Goal: Information Seeking & Learning: Learn about a topic

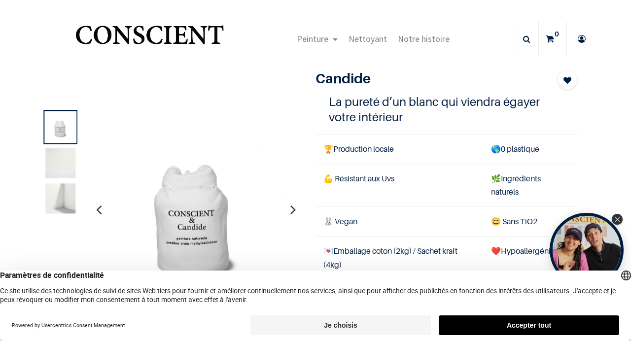
click at [374, 324] on button "Je choisis" at bounding box center [340, 325] width 180 height 20
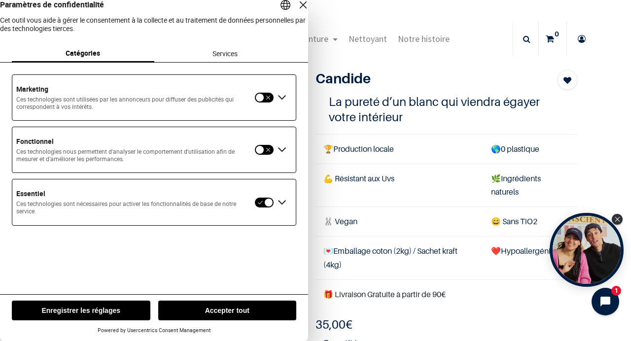
click at [296, 12] on div "Fermer la couche" at bounding box center [303, 5] width 14 height 14
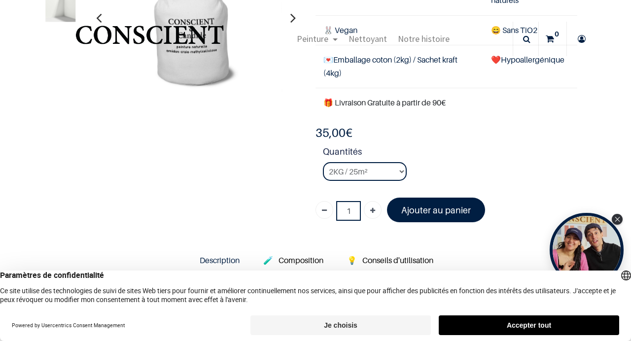
scroll to position [65, 0]
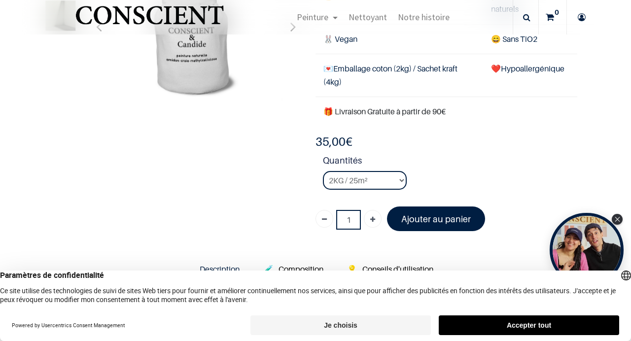
scroll to position [152, 0]
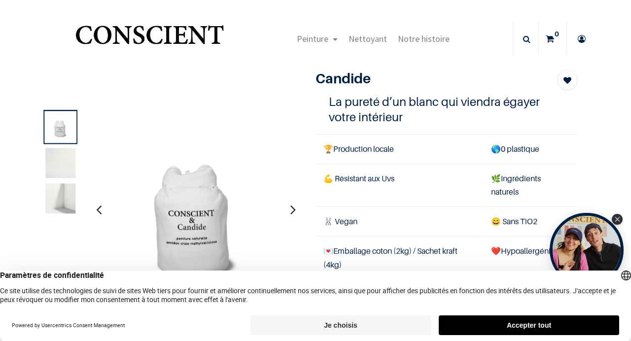
scroll to position [35, 0]
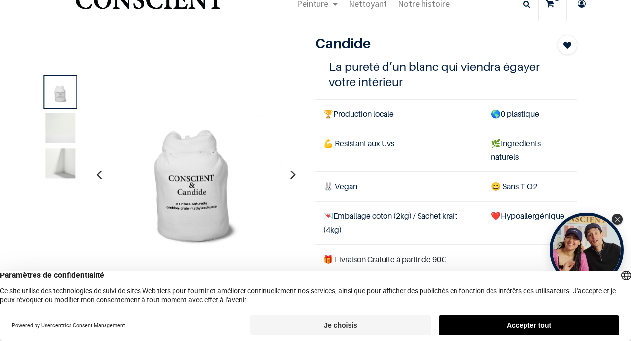
click at [52, 117] on img at bounding box center [60, 128] width 30 height 30
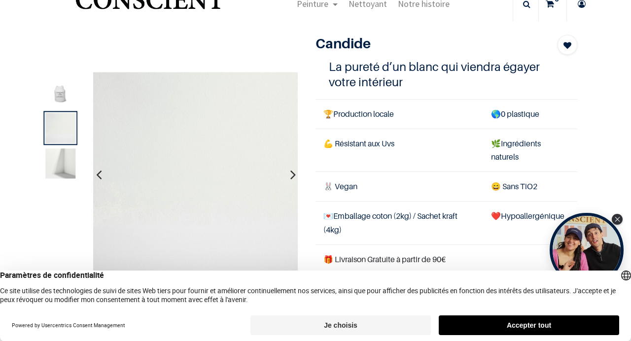
click at [55, 163] on img at bounding box center [60, 163] width 30 height 30
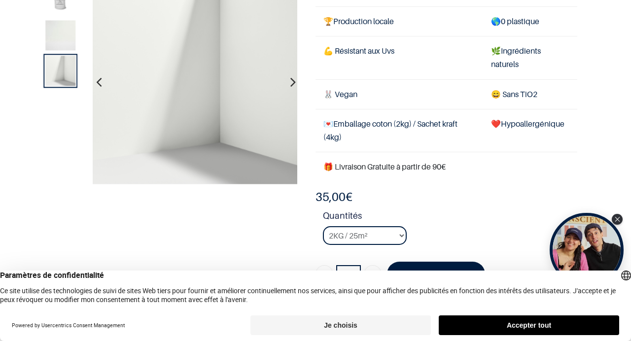
scroll to position [89, 0]
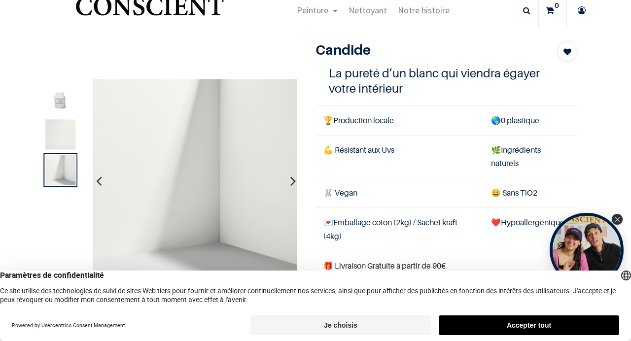
scroll to position [23, 0]
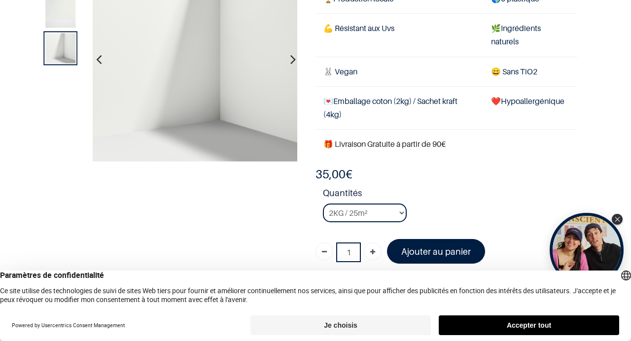
scroll to position [149, 0]
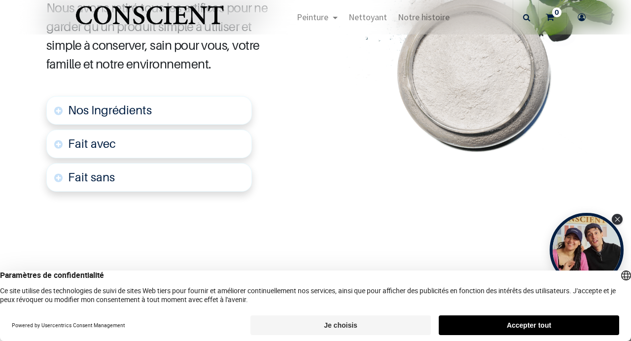
scroll to position [586, 0]
click at [120, 100] on link "Nos Ingrédients" at bounding box center [149, 110] width 206 height 29
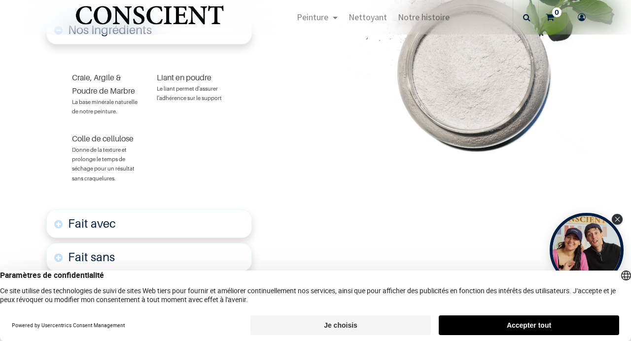
scroll to position [666, 0]
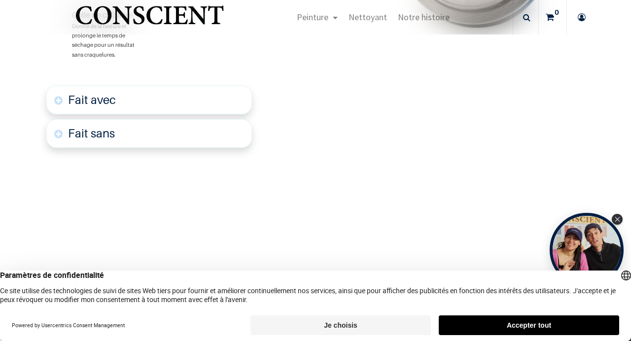
click at [184, 111] on link "Fait avec" at bounding box center [149, 100] width 206 height 29
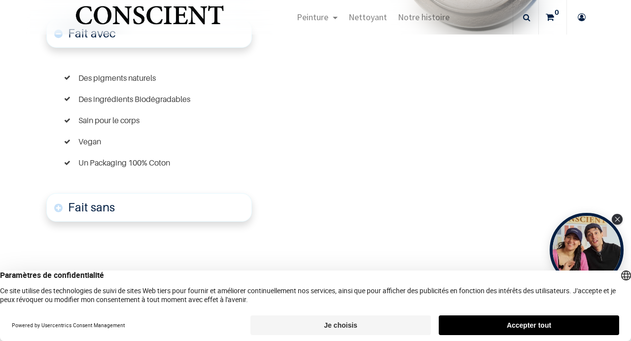
scroll to position [859, 0]
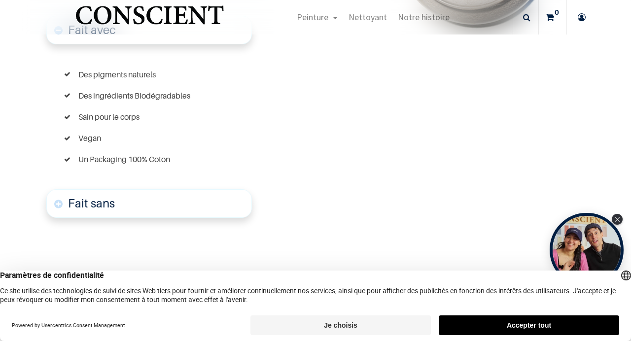
click at [146, 206] on link "Fait sans" at bounding box center [149, 203] width 206 height 29
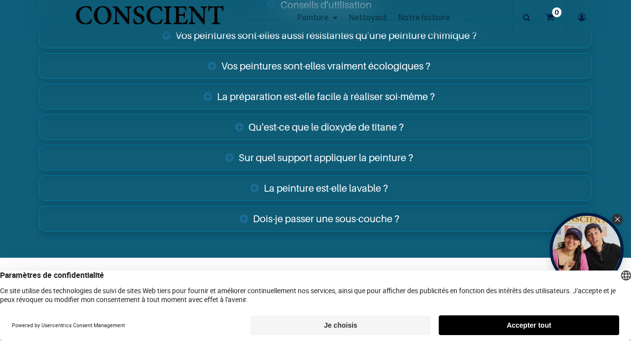
scroll to position [2064, 0]
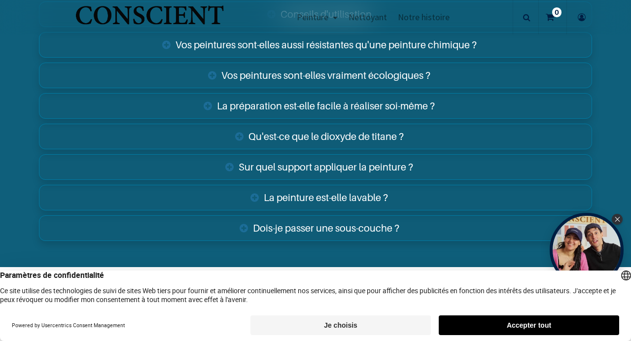
click at [300, 170] on link "Sur quel support appliquer la peinture ?" at bounding box center [315, 167] width 553 height 26
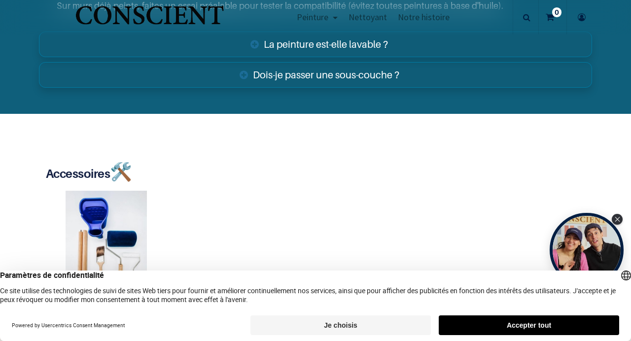
scroll to position [2316, 0]
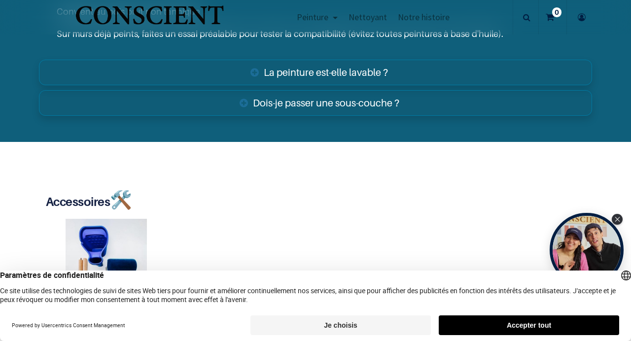
click at [298, 99] on link "Dois-je passer une sous-couche ?" at bounding box center [315, 103] width 553 height 26
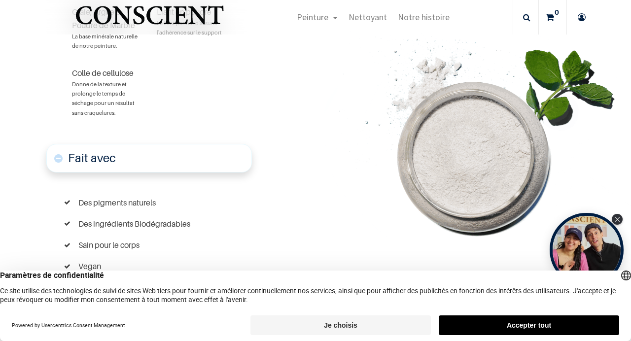
scroll to position [218, 0]
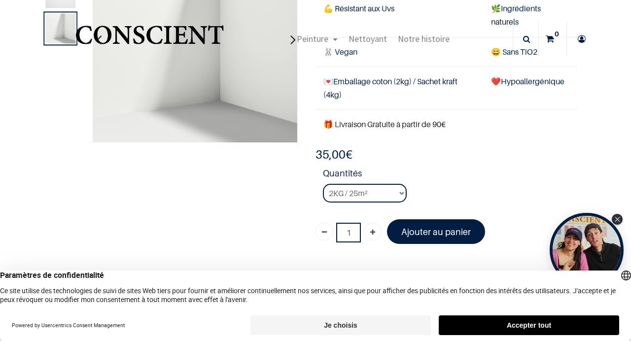
scroll to position [88, 0]
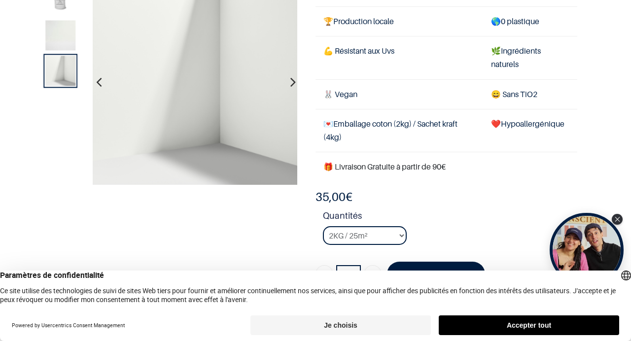
scroll to position [76, 0]
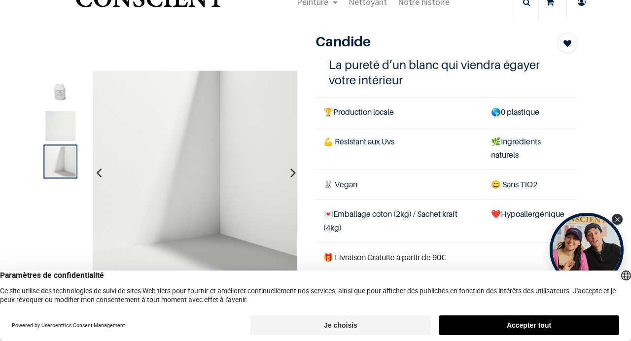
scroll to position [30, 0]
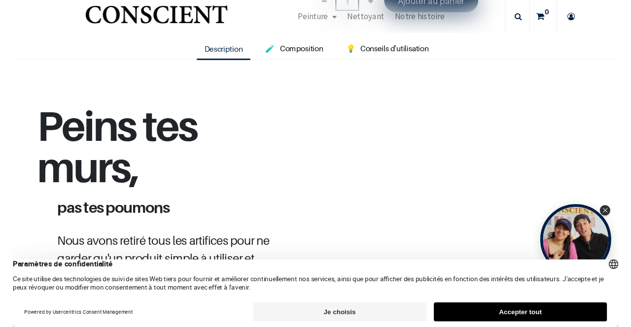
scroll to position [344, 0]
